Goal: Navigation & Orientation: Find specific page/section

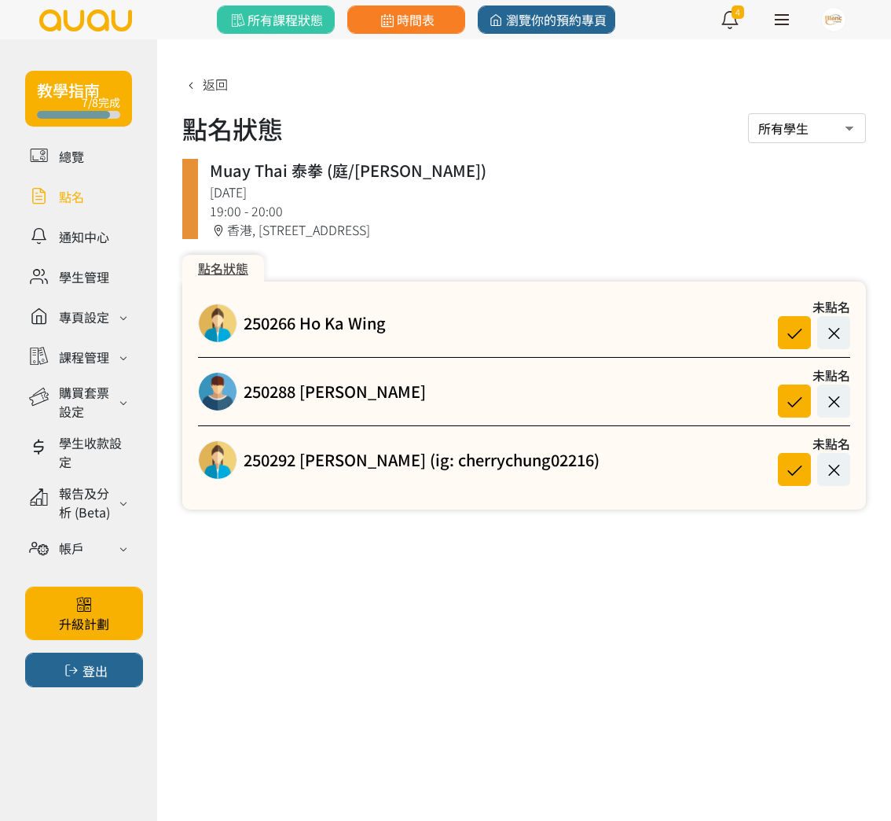
click at [92, 207] on link at bounding box center [78, 196] width 107 height 28
click at [92, 204] on link at bounding box center [78, 196] width 107 height 28
click at [75, 196] on link at bounding box center [78, 196] width 107 height 28
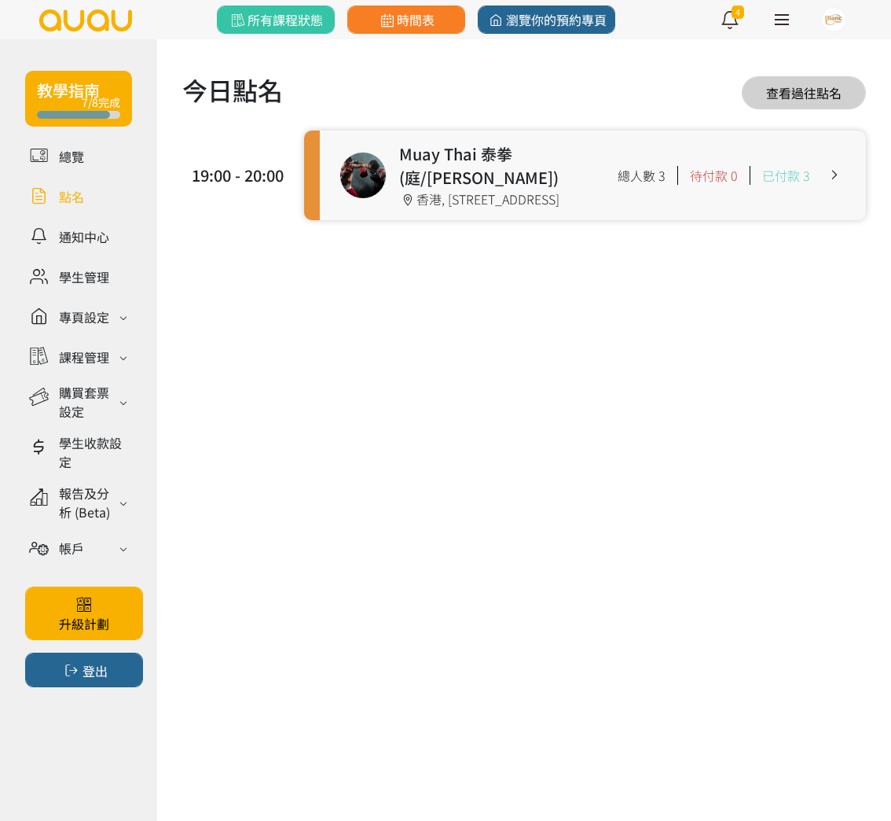
click at [479, 156] on link at bounding box center [593, 176] width 546 height 90
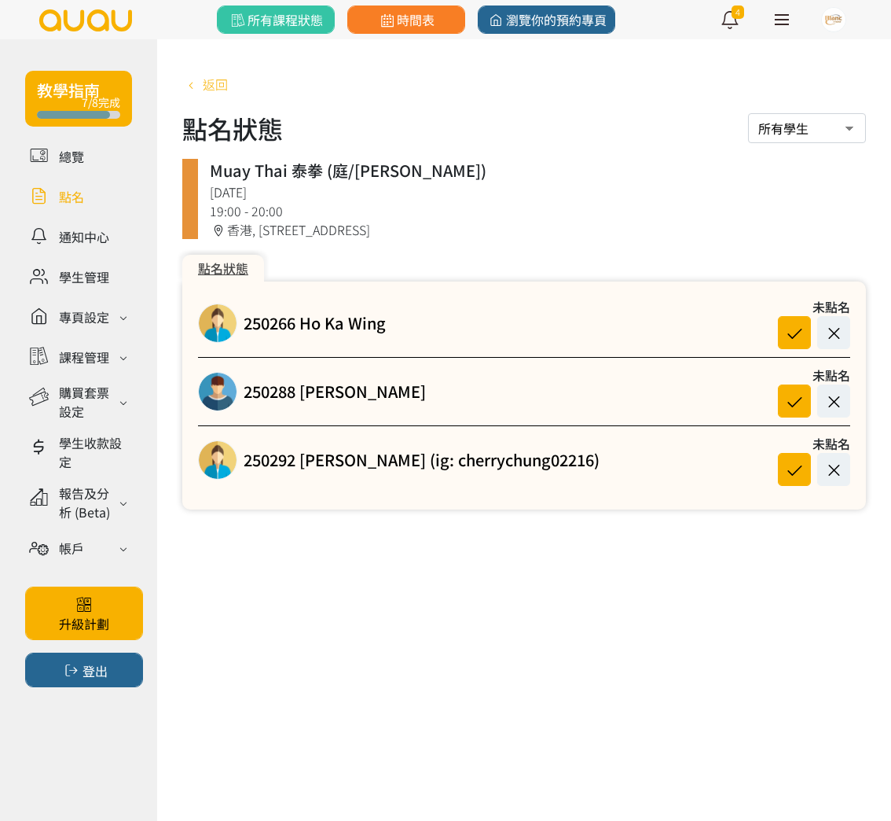
click at [219, 83] on span "返回" at bounding box center [215, 84] width 25 height 19
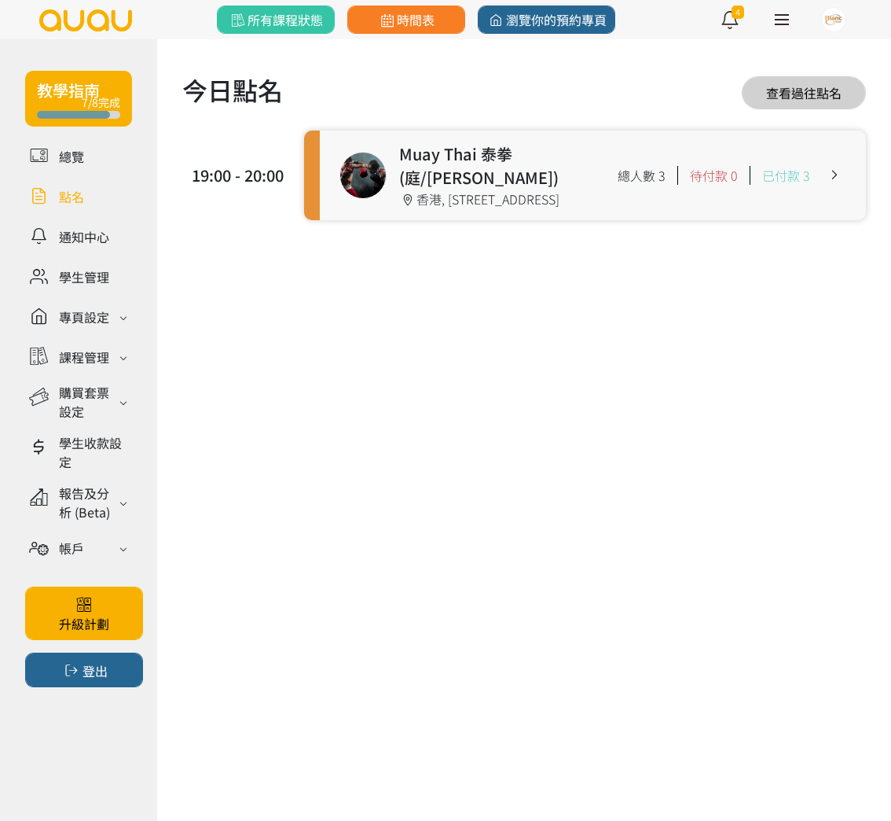
click at [490, 156] on link at bounding box center [593, 176] width 546 height 90
